Goal: Information Seeking & Learning: Learn about a topic

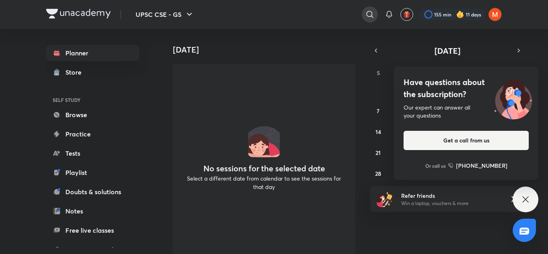
click at [368, 12] on icon at bounding box center [370, 15] width 10 height 10
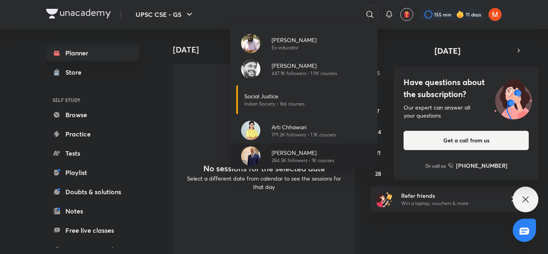
click at [295, 152] on p "[PERSON_NAME]" at bounding box center [302, 152] width 63 height 8
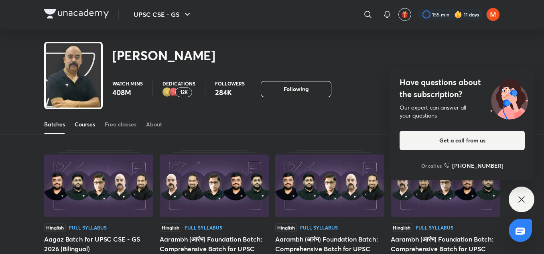
click at [88, 123] on div "Courses" at bounding box center [85, 124] width 20 height 8
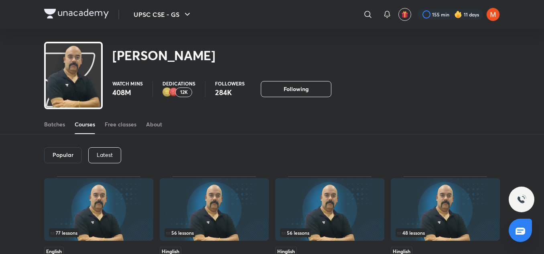
click at [101, 152] on p "Latest" at bounding box center [105, 155] width 16 height 6
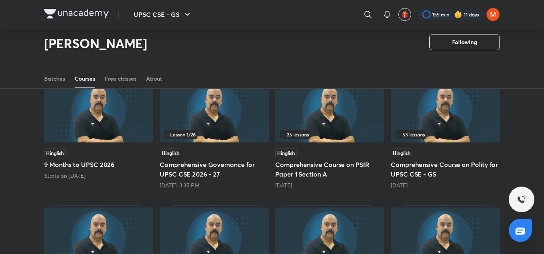
scroll to position [77, 0]
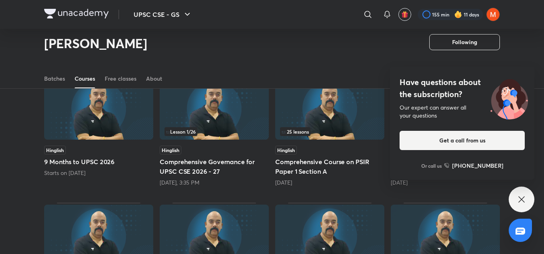
click at [476, 125] on div "Have questions about the subscription? Our expert can answer all your questions…" at bounding box center [462, 123] width 144 height 113
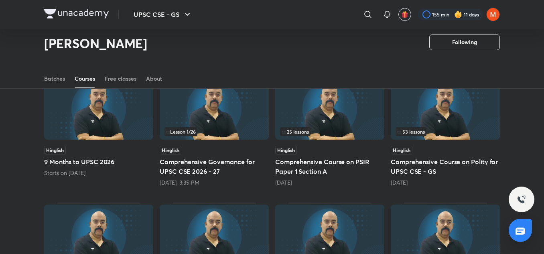
click at [476, 125] on img at bounding box center [445, 108] width 109 height 63
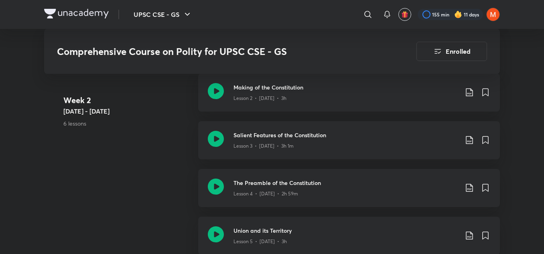
scroll to position [588, 0]
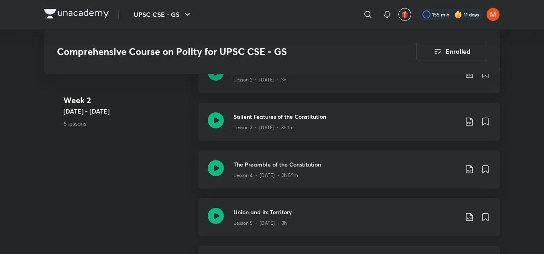
click at [315, 220] on div "Lesson 5 • [DATE] • 3h" at bounding box center [345, 221] width 225 height 10
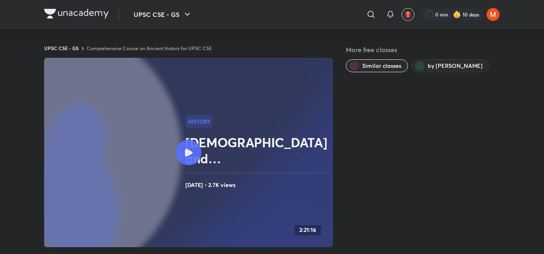
scroll to position [508, 0]
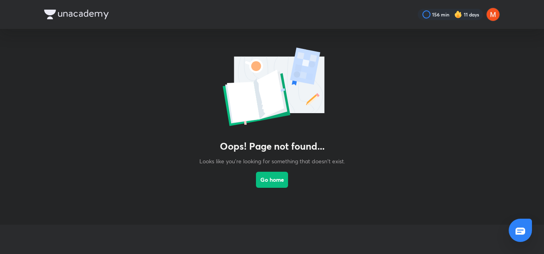
click at [269, 169] on link "Go home" at bounding box center [272, 186] width 32 height 43
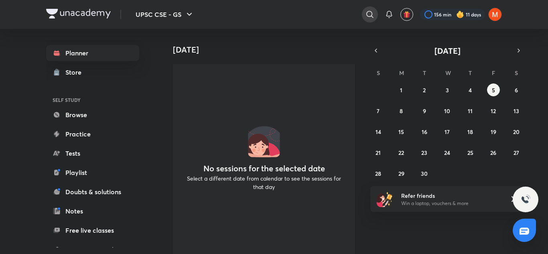
click at [371, 14] on icon at bounding box center [369, 14] width 7 height 7
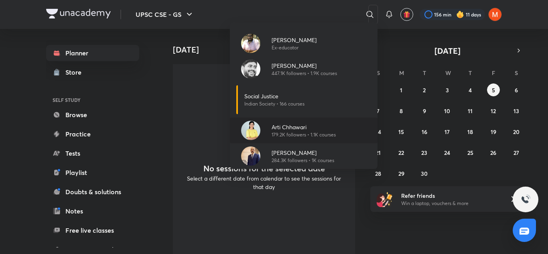
click at [300, 123] on p "Arti Chhawari" at bounding box center [303, 127] width 64 height 8
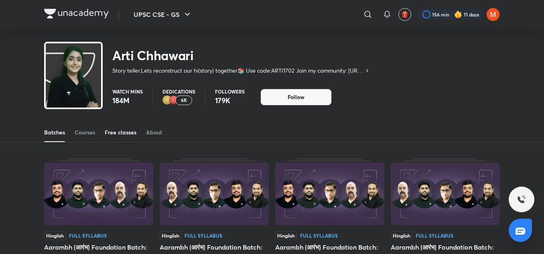
click at [113, 127] on link "Free classes" at bounding box center [121, 132] width 32 height 19
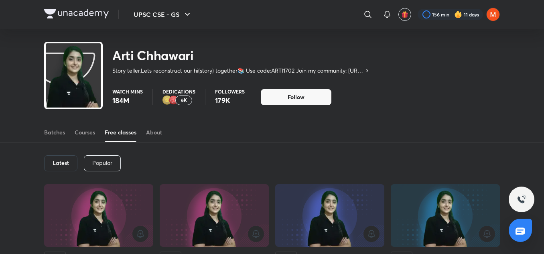
click at [95, 164] on p "Popular" at bounding box center [102, 163] width 20 height 6
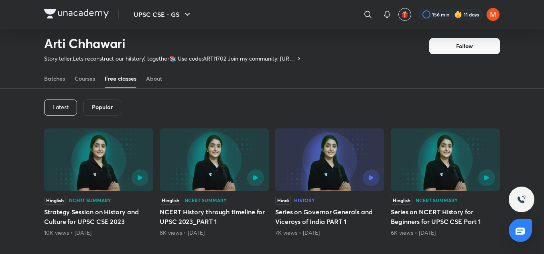
scroll to position [33, 0]
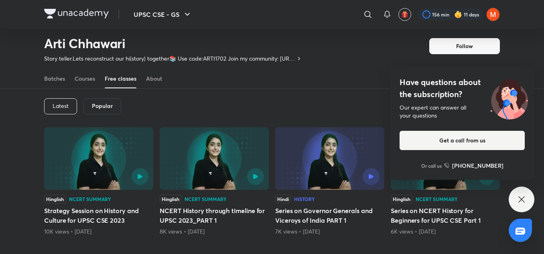
click at [67, 105] on p "Latest" at bounding box center [61, 106] width 16 height 6
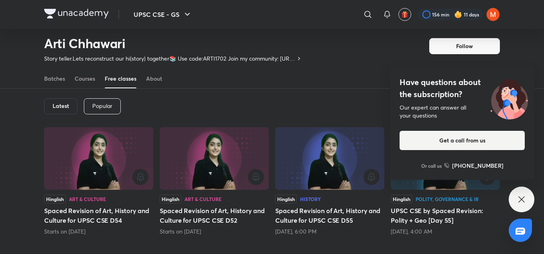
click at [527, 191] on div "Have questions about the subscription? Our expert can answer all your questions…" at bounding box center [521, 199] width 26 height 26
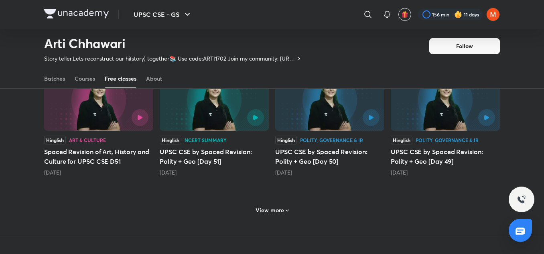
scroll to position [363, 0]
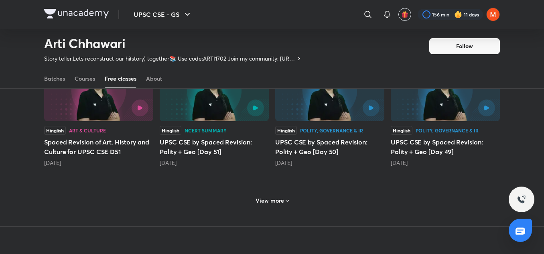
click at [258, 200] on h6 "View more" at bounding box center [269, 200] width 28 height 8
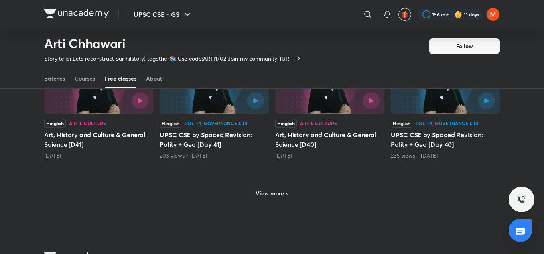
scroll to position [768, 0]
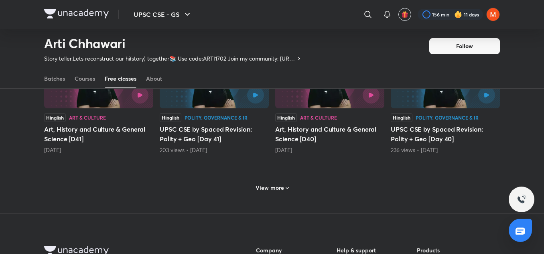
click at [275, 191] on h6 "View more" at bounding box center [269, 188] width 28 height 8
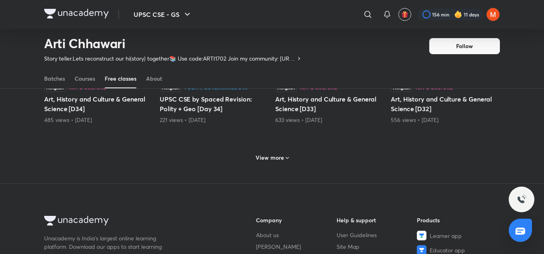
scroll to position [1193, 0]
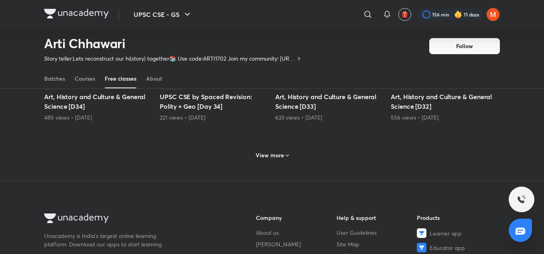
click at [271, 148] on div "View more" at bounding box center [272, 154] width 456 height 21
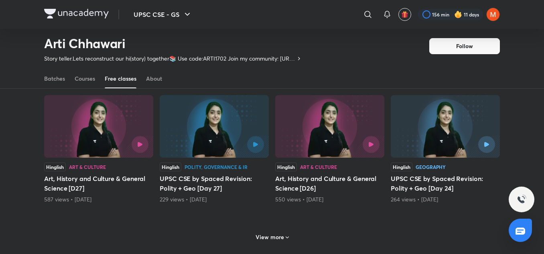
scroll to position [1506, 0]
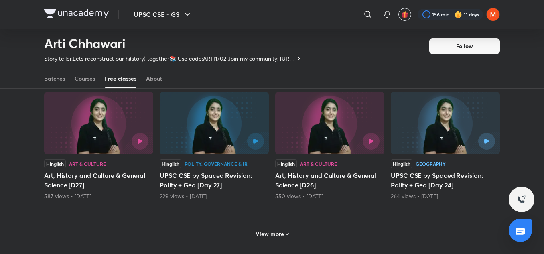
click at [271, 234] on h6 "View more" at bounding box center [269, 234] width 28 height 8
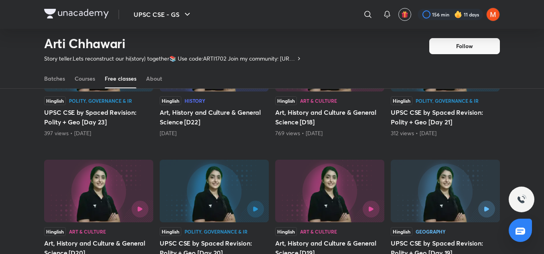
scroll to position [1945, 0]
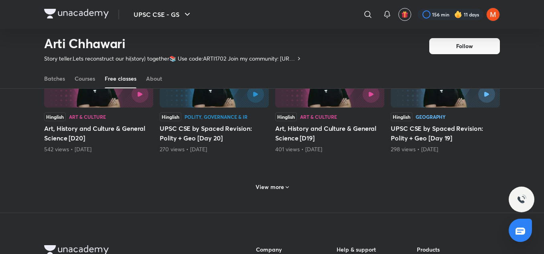
click at [281, 186] on h6 "View more" at bounding box center [269, 187] width 28 height 8
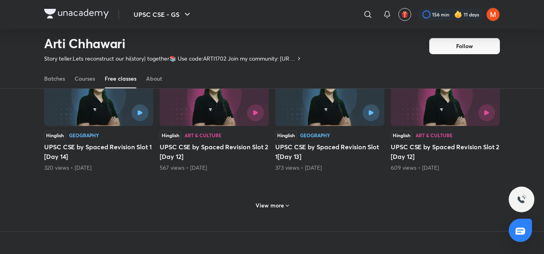
scroll to position [2328, 0]
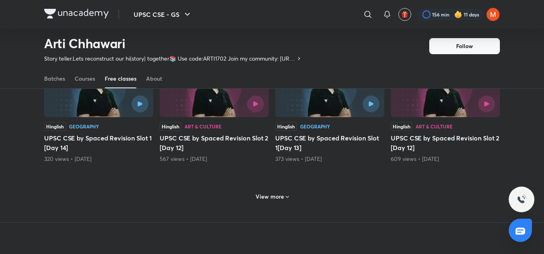
click at [286, 198] on icon at bounding box center [287, 197] width 6 height 6
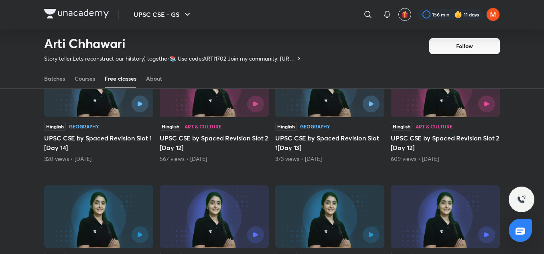
drag, startPoint x: 543, startPoint y: 192, endPoint x: 547, endPoint y: 196, distance: 5.4
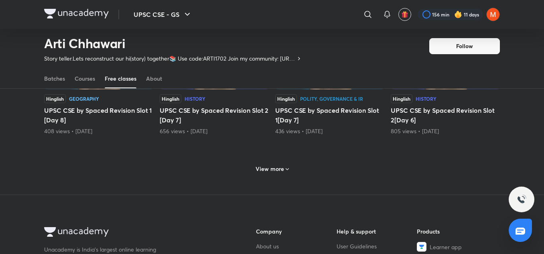
scroll to position [2753, 0]
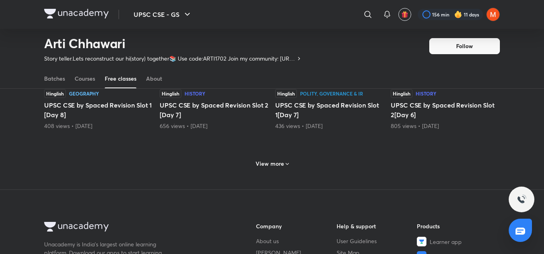
click at [287, 164] on icon at bounding box center [287, 164] width 6 height 6
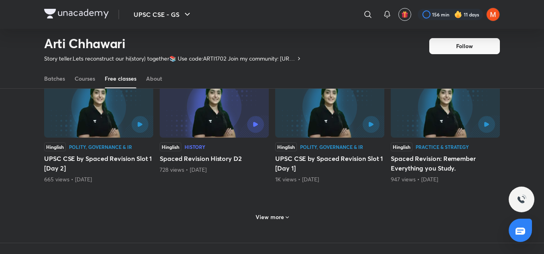
scroll to position [3114, 0]
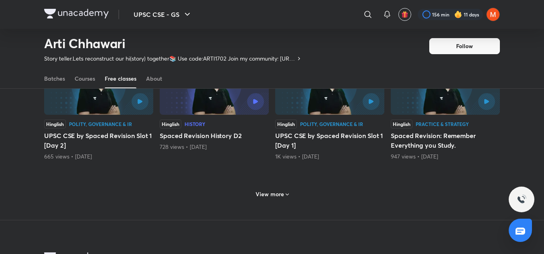
click at [267, 191] on h6 "View more" at bounding box center [269, 194] width 28 height 8
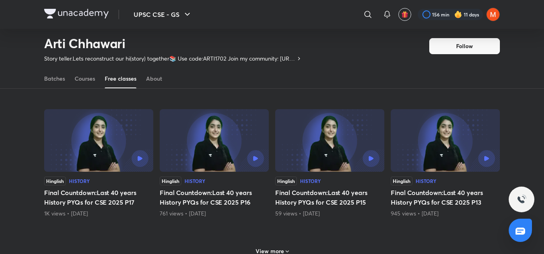
scroll to position [3482, 0]
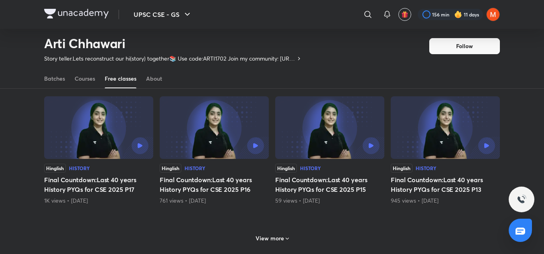
click at [263, 234] on h6 "View more" at bounding box center [269, 238] width 28 height 8
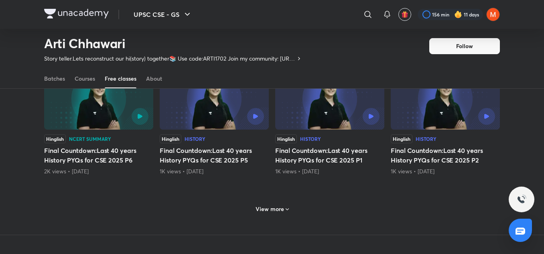
scroll to position [3910, 0]
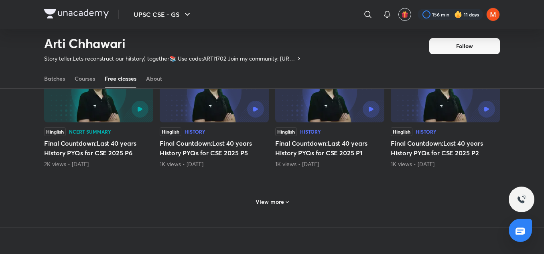
click at [276, 195] on div "View more" at bounding box center [272, 201] width 40 height 13
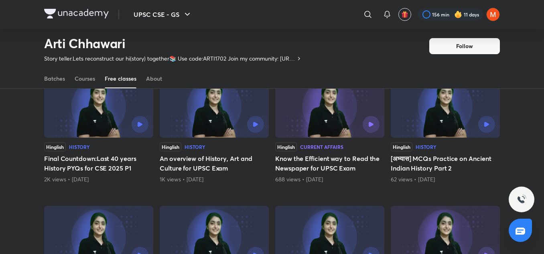
scroll to position [4034, 0]
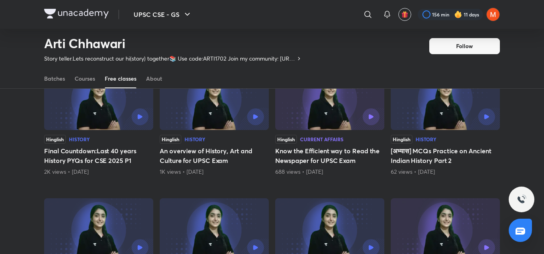
click at [331, 106] on img at bounding box center [329, 98] width 109 height 63
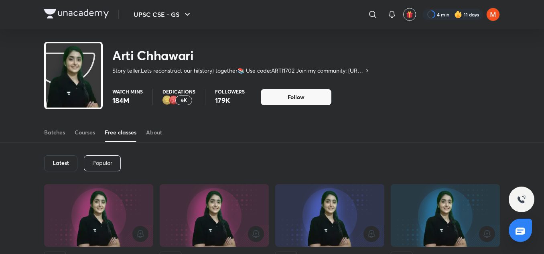
click at [543, 46] on div "Arti Chhawari Story teller.Lets reconstruct our hi(story) together📚 Use code:AR…" at bounding box center [272, 55] width 544 height 52
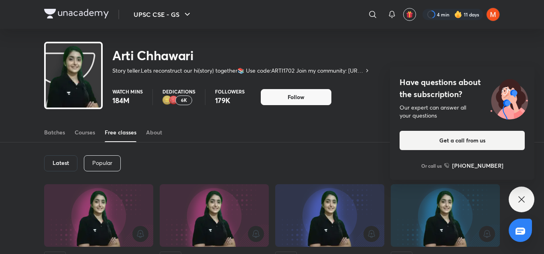
click at [519, 198] on icon at bounding box center [521, 199] width 10 height 10
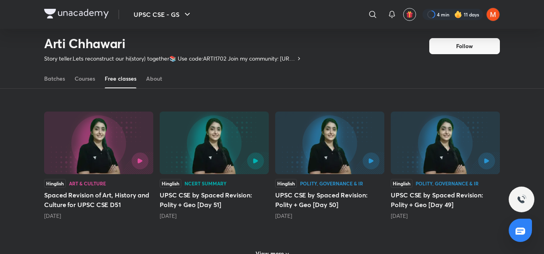
scroll to position [314, 0]
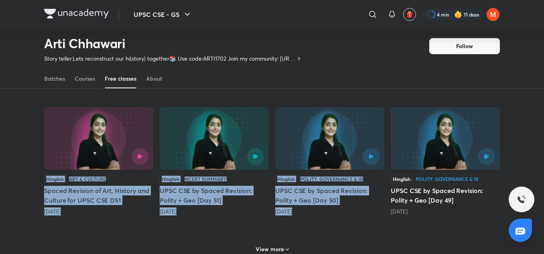
drag, startPoint x: 543, startPoint y: 126, endPoint x: 538, endPoint y: 81, distance: 45.9
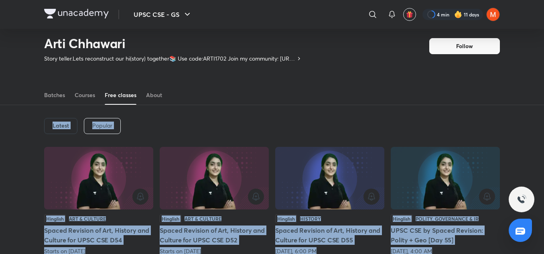
scroll to position [11, 0]
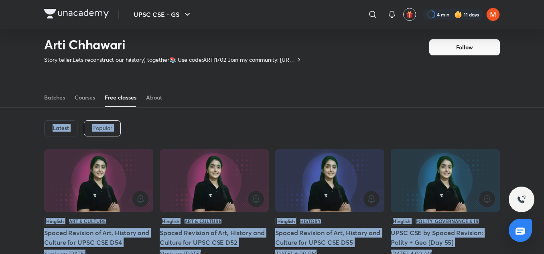
click at [480, 132] on div "Latest Popular" at bounding box center [272, 128] width 456 height 42
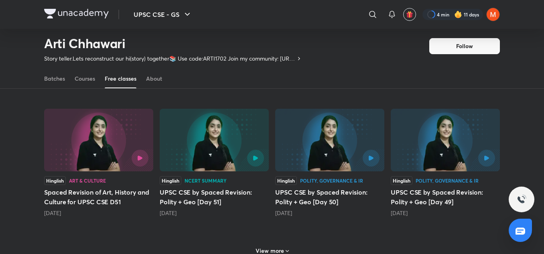
scroll to position [310, 0]
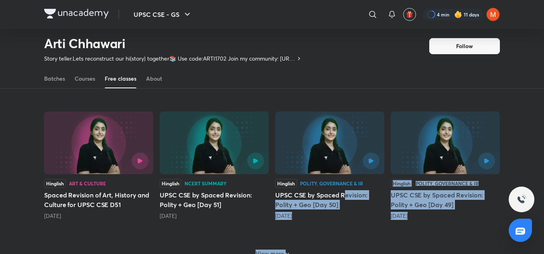
drag, startPoint x: 423, startPoint y: 233, endPoint x: 330, endPoint y: 182, distance: 106.6
click at [330, 182] on div "Hinglish Art & Culture Spaced Revision of Art, History and Culture for UPSC CSE…" at bounding box center [272, 64] width 456 height 429
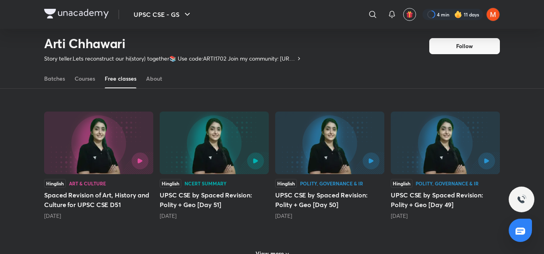
click at [18, 97] on div "Latest Popular Hinglish Art & Culture Spaced Revision of Art, History and Cultu…" at bounding box center [272, 43] width 544 height 471
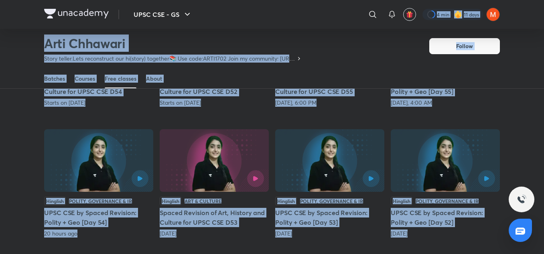
scroll to position [0, 0]
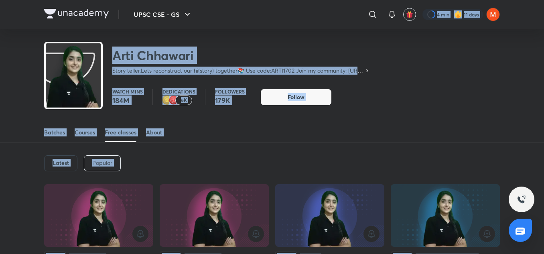
drag, startPoint x: 467, startPoint y: 193, endPoint x: 219, endPoint y: 17, distance: 304.0
copy div "​ 4 min 11 days Arti Chhawari Story teller.Lets reconstruct our hi(story) toget…"
click at [358, 150] on div "Latest Popular" at bounding box center [272, 163] width 456 height 42
drag, startPoint x: 461, startPoint y: 196, endPoint x: 300, endPoint y: 0, distance: 253.9
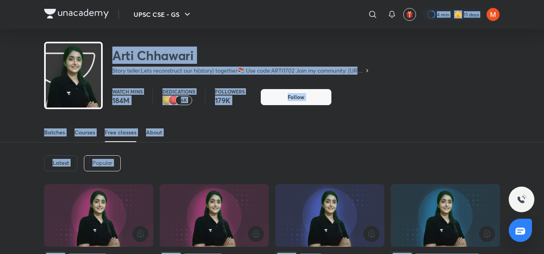
copy div "​ 4 min 11 days Arti Chhawari Story teller.Lets reconstruct our hi(story) toget…"
